Goal: Obtain resource: Download file/media

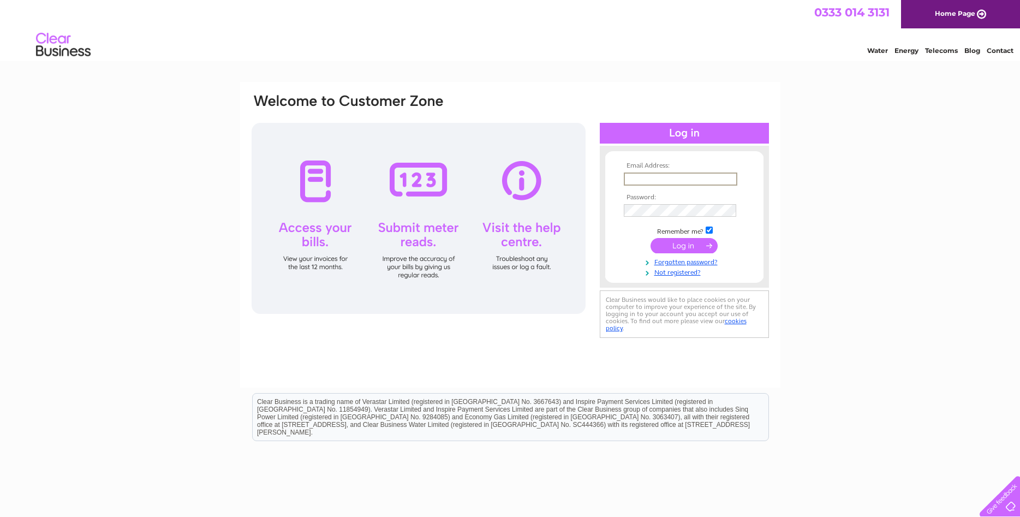
click at [686, 177] on input "text" at bounding box center [681, 178] width 114 height 13
type input "jennifer@shadowblinds.co.uk"
click at [673, 251] on input "submit" at bounding box center [684, 245] width 67 height 15
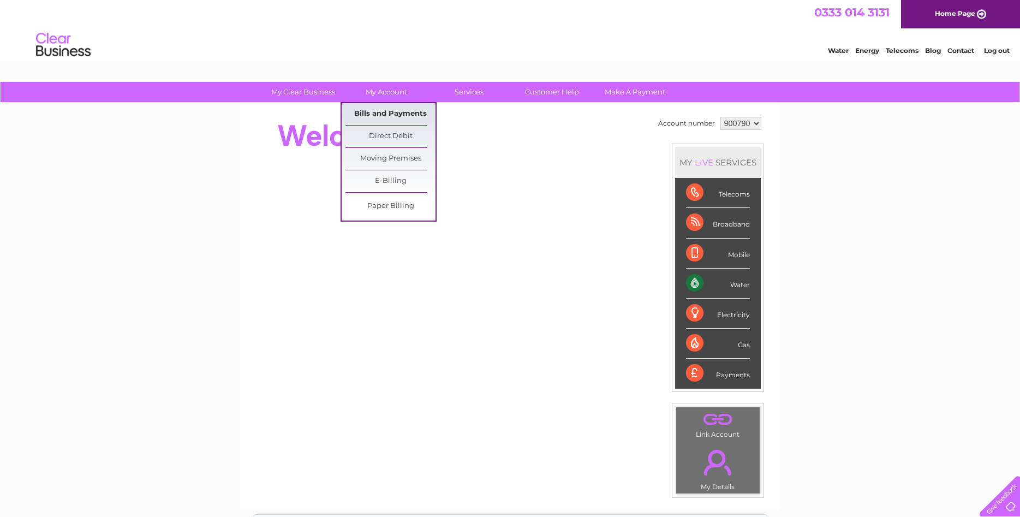
click at [389, 112] on link "Bills and Payments" at bounding box center [390, 114] width 90 height 22
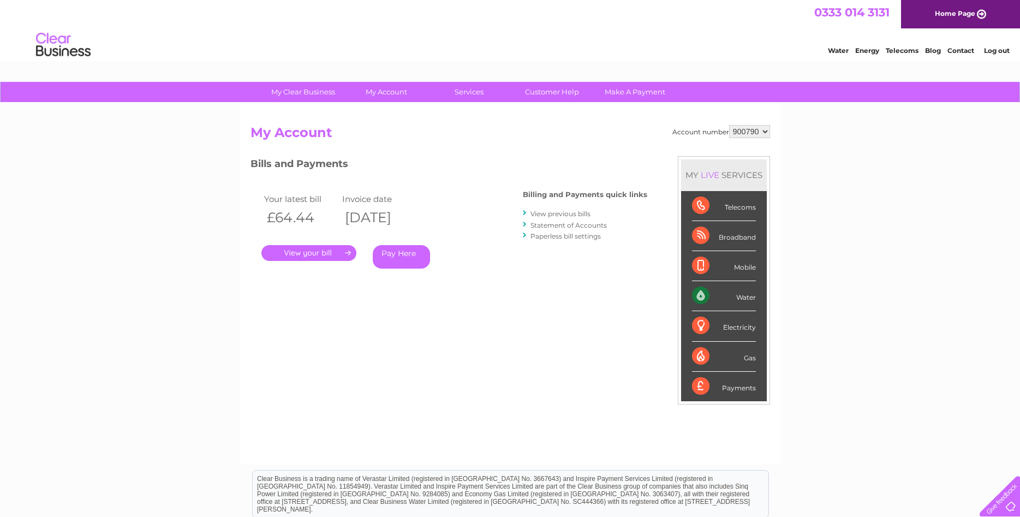
click at [729, 125] on select "900790 900791 992141" at bounding box center [749, 131] width 41 height 13
select select "900791"
click option "900791" at bounding box center [0, 0] width 0 height 0
click at [570, 214] on link "View previous bills" at bounding box center [560, 214] width 60 height 8
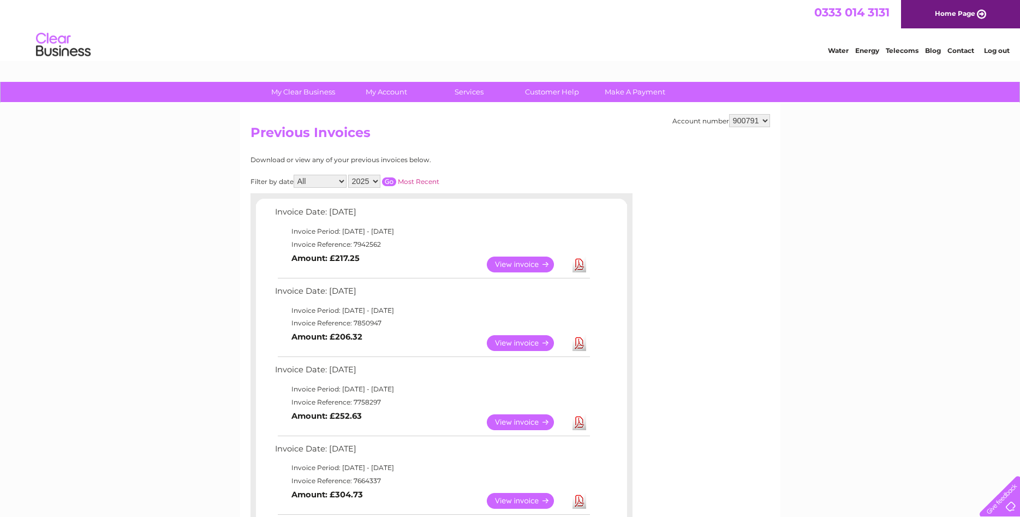
click at [516, 260] on link "View" at bounding box center [527, 265] width 80 height 16
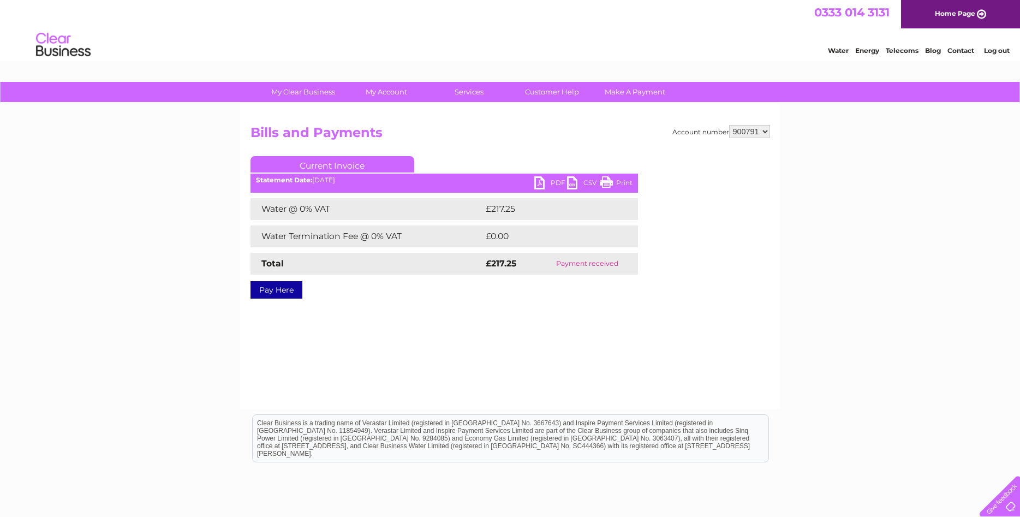
click at [557, 180] on link "PDF" at bounding box center [550, 184] width 33 height 16
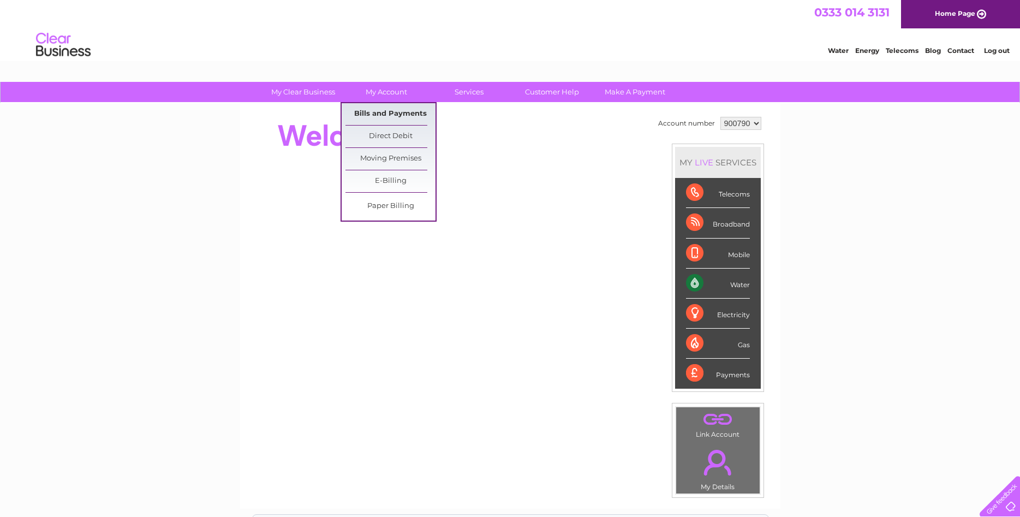
click at [384, 116] on link "Bills and Payments" at bounding box center [390, 114] width 90 height 22
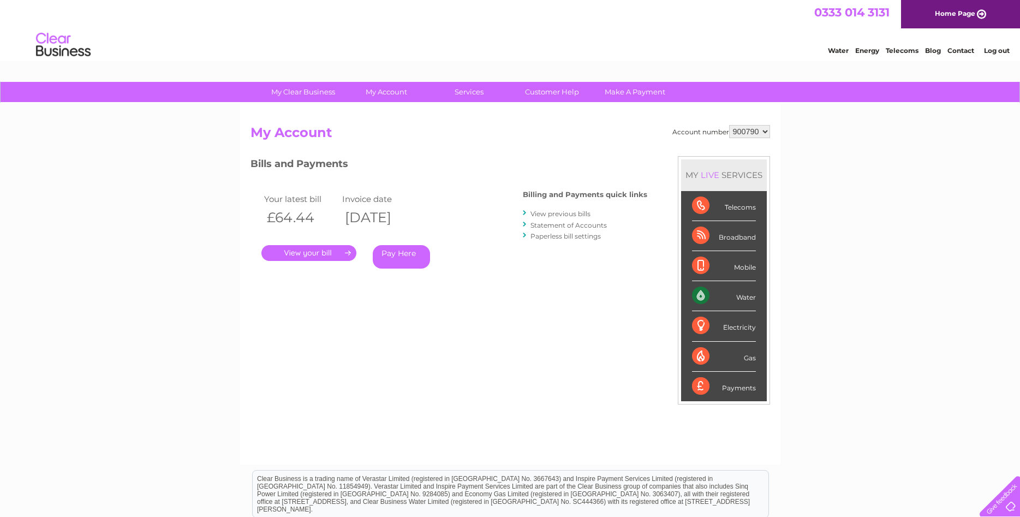
click at [321, 251] on link "." at bounding box center [308, 253] width 95 height 16
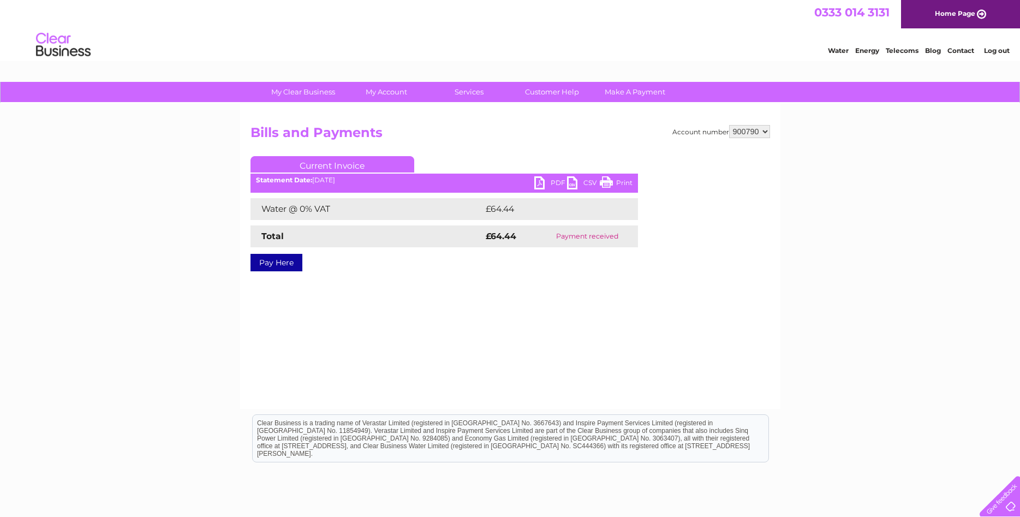
click at [556, 181] on link "PDF" at bounding box center [550, 184] width 33 height 16
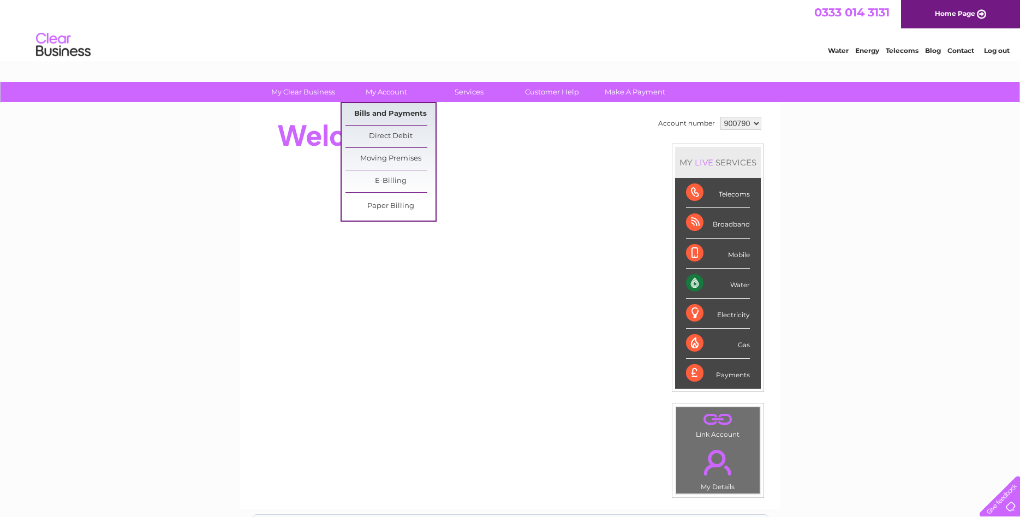
click at [391, 111] on link "Bills and Payments" at bounding box center [390, 114] width 90 height 22
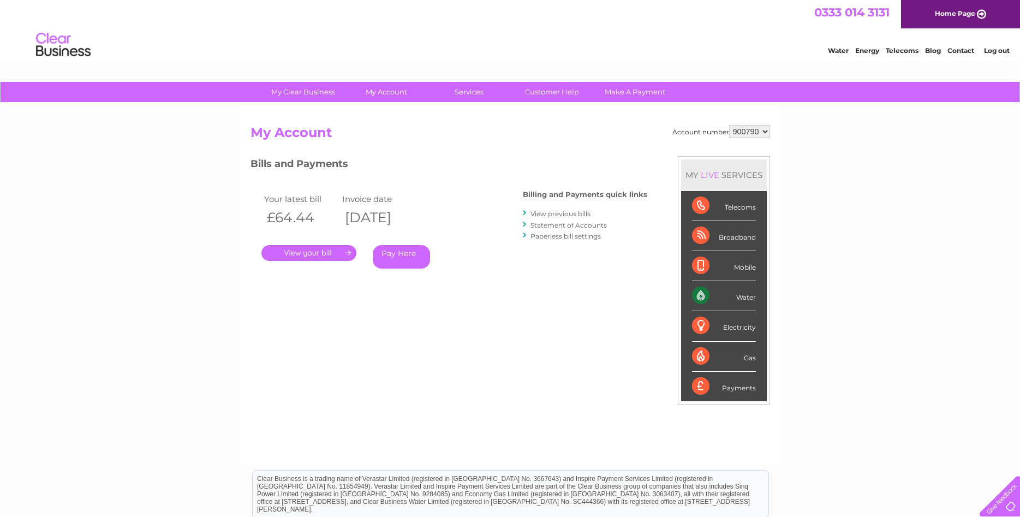
click at [306, 252] on link "." at bounding box center [308, 253] width 95 height 16
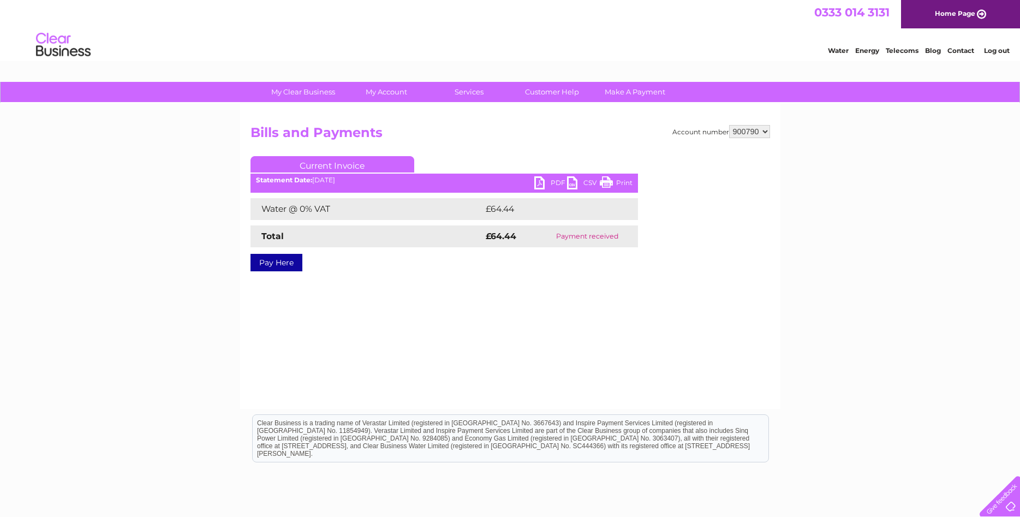
click at [557, 181] on link "PDF" at bounding box center [550, 184] width 33 height 16
